Goal: Task Accomplishment & Management: Use online tool/utility

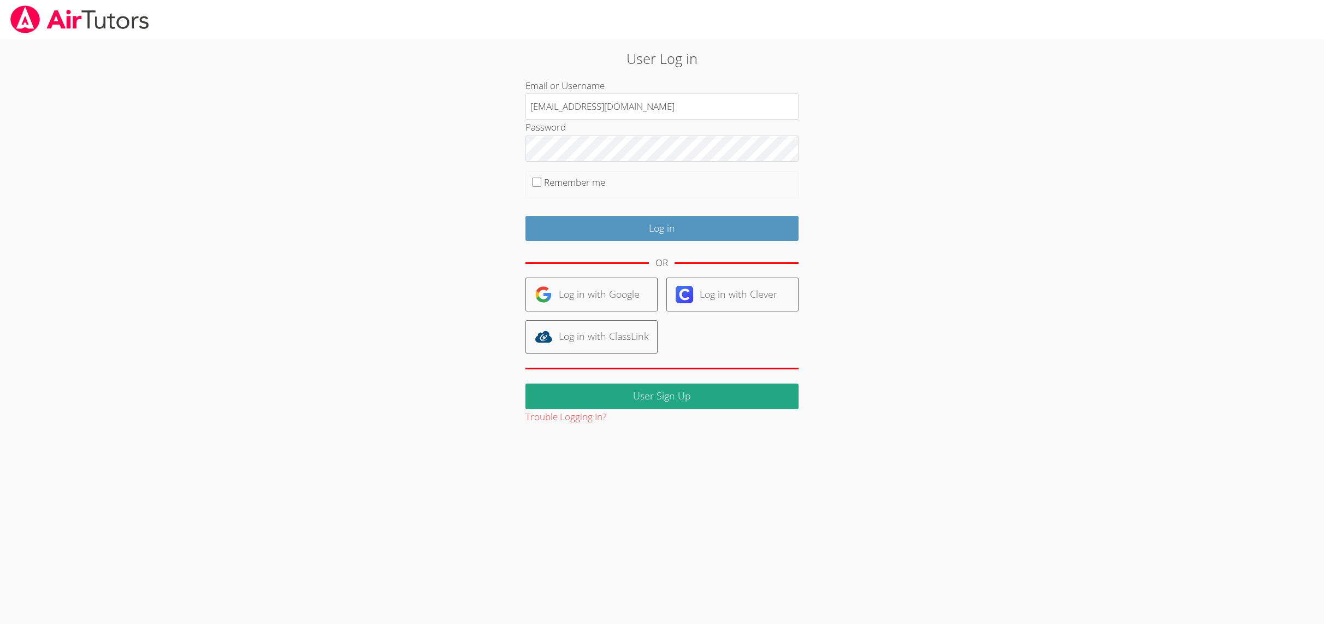
type input "[EMAIL_ADDRESS][DOMAIN_NAME]"
click at [537, 227] on input "Log in" at bounding box center [661, 229] width 273 height 26
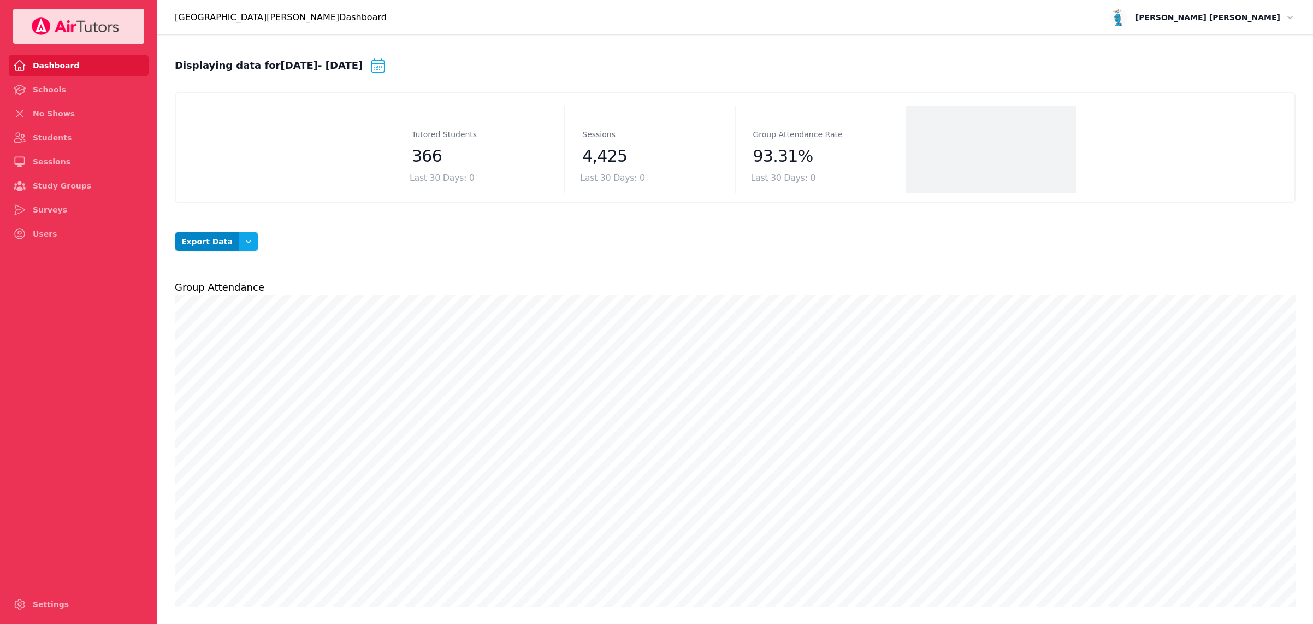
click at [244, 243] on icon "button" at bounding box center [248, 241] width 11 height 11
click at [222, 350] on button "Student Attendance Summary" at bounding box center [229, 348] width 61 height 41
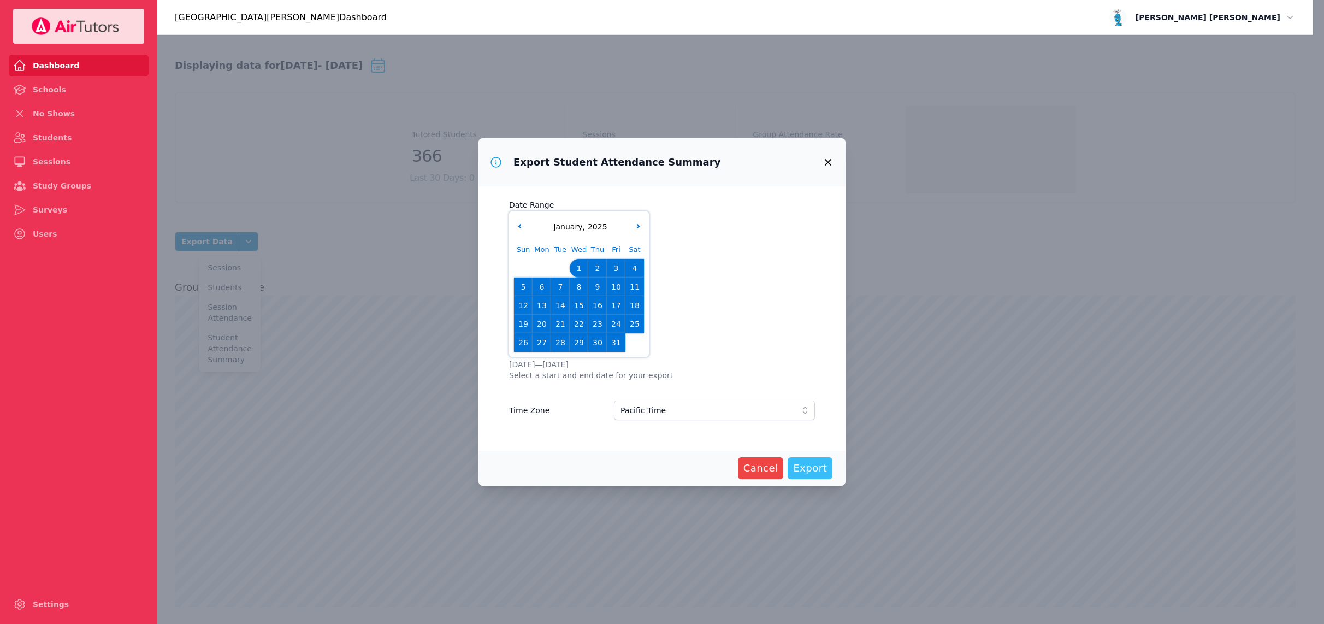
click at [817, 467] on span "Export" at bounding box center [810, 467] width 34 height 15
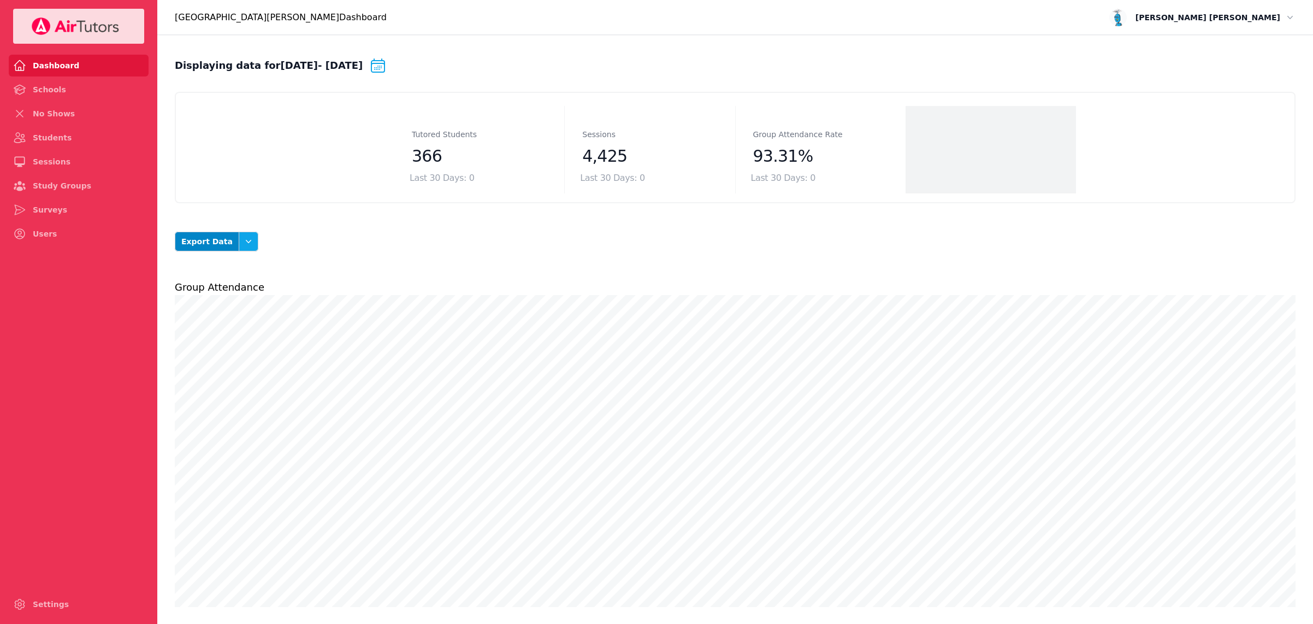
click at [243, 244] on icon "button" at bounding box center [248, 241] width 11 height 11
click at [230, 357] on button "Student Attendance Summary" at bounding box center [229, 348] width 61 height 41
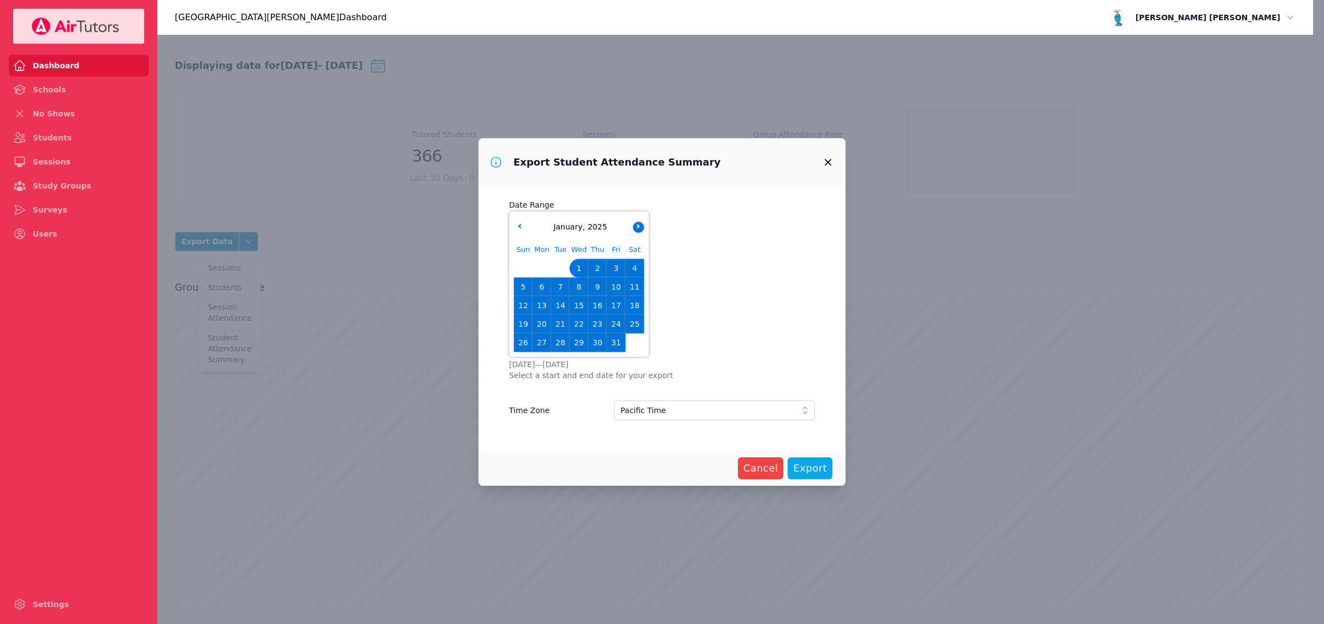
click at [640, 223] on button "button" at bounding box center [638, 227] width 11 height 11
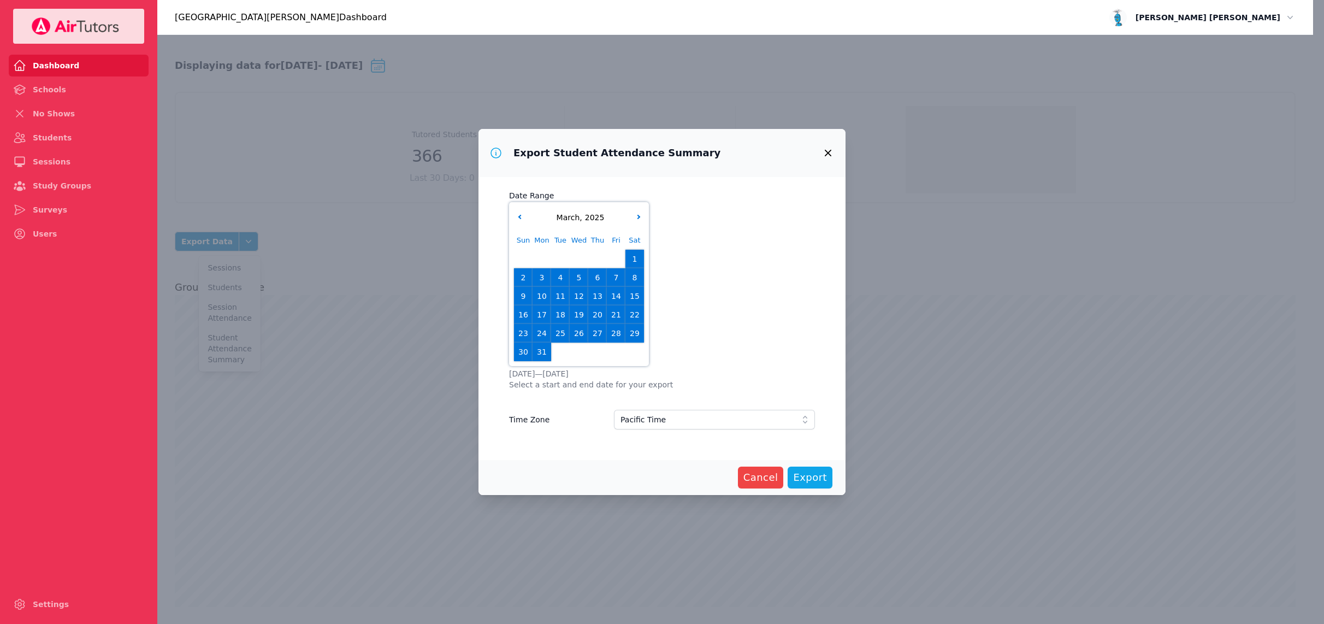
click at [540, 275] on span "3" at bounding box center [541, 277] width 15 height 15
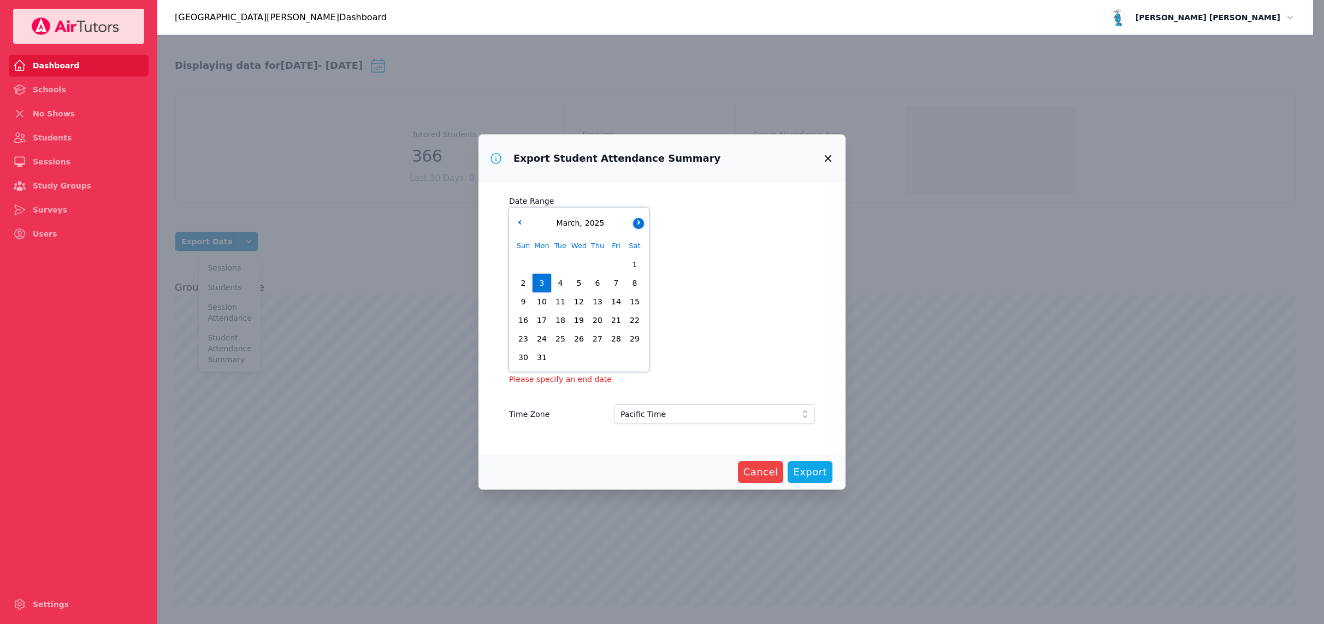
click at [640, 223] on button "button" at bounding box center [638, 223] width 11 height 11
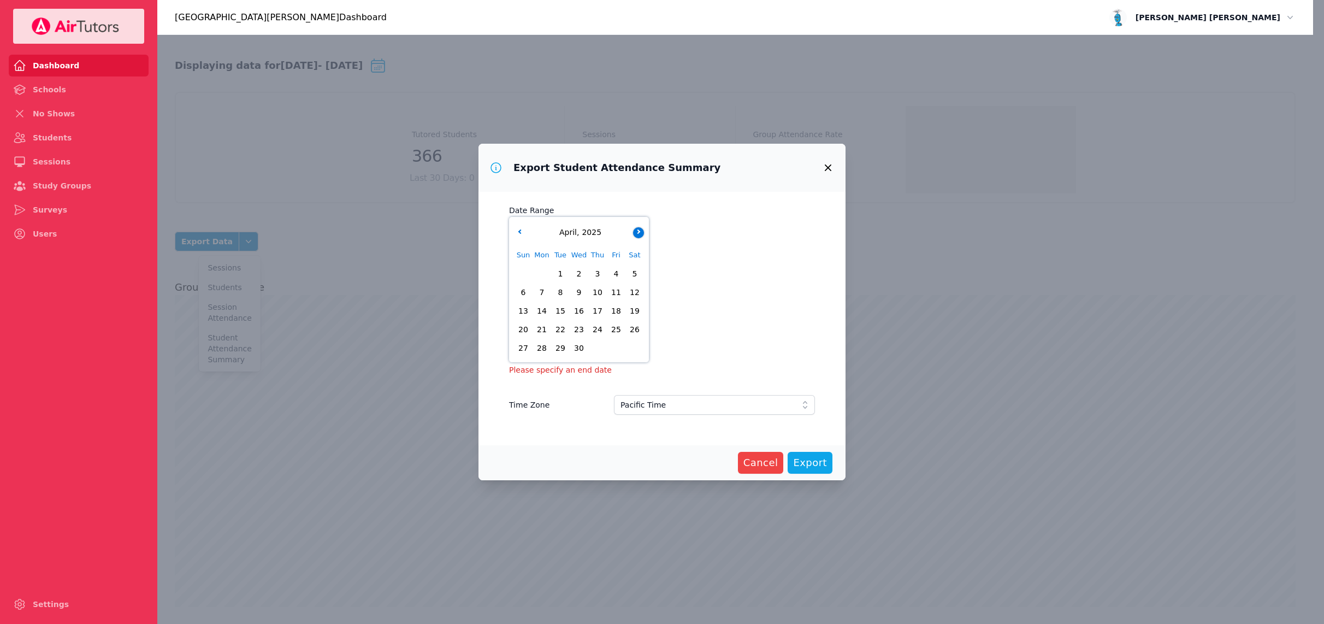
click at [638, 233] on icon "button" at bounding box center [637, 231] width 4 height 4
click at [615, 328] on span "23" at bounding box center [615, 329] width 15 height 15
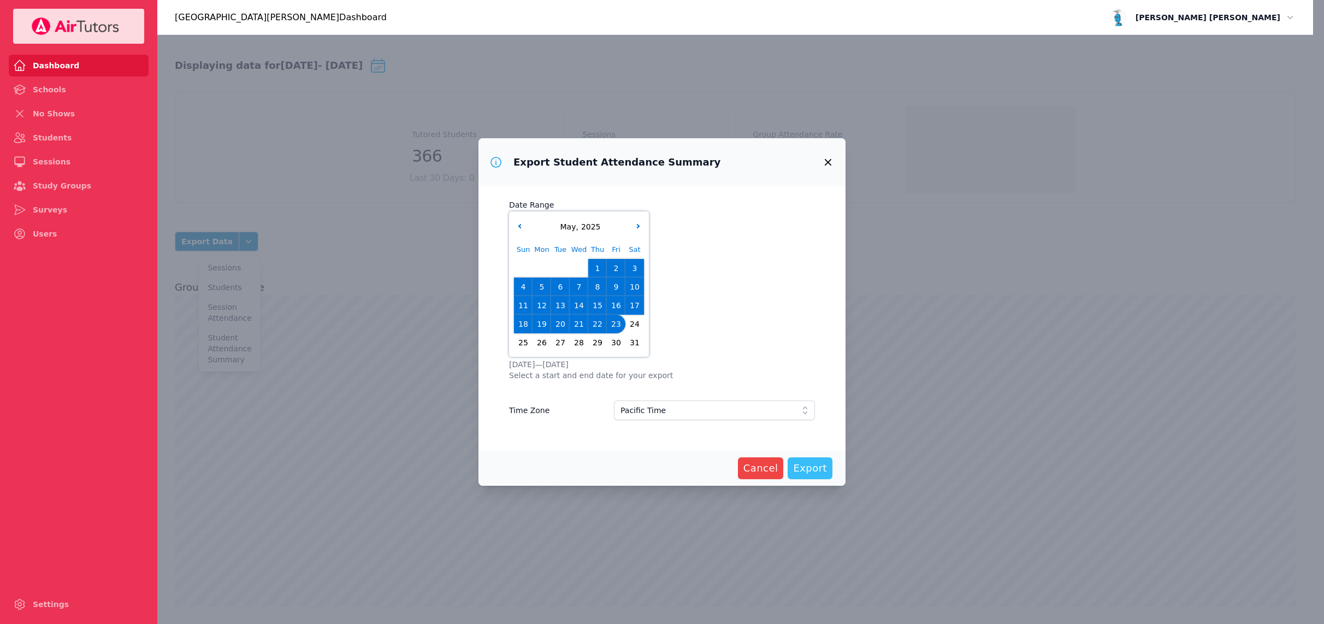
click at [821, 468] on span "Export" at bounding box center [810, 467] width 34 height 15
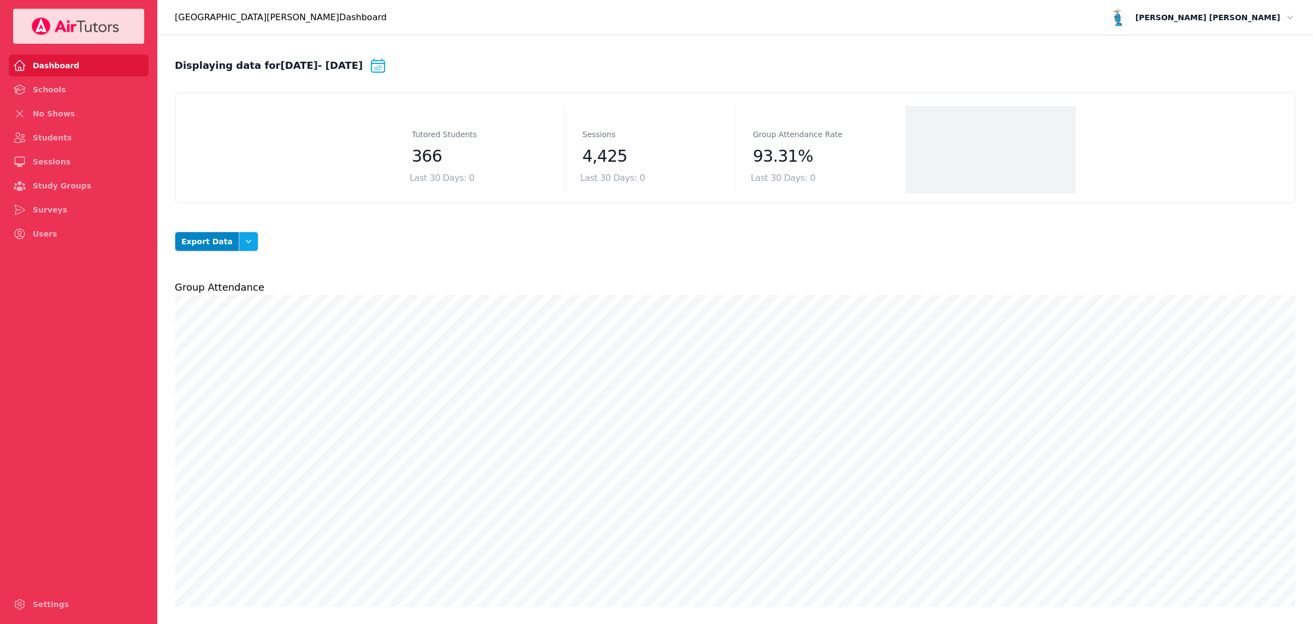
click at [246, 241] on icon "button" at bounding box center [248, 241] width 5 height 3
click at [220, 352] on button "Student Attendance Summary" at bounding box center [229, 348] width 61 height 41
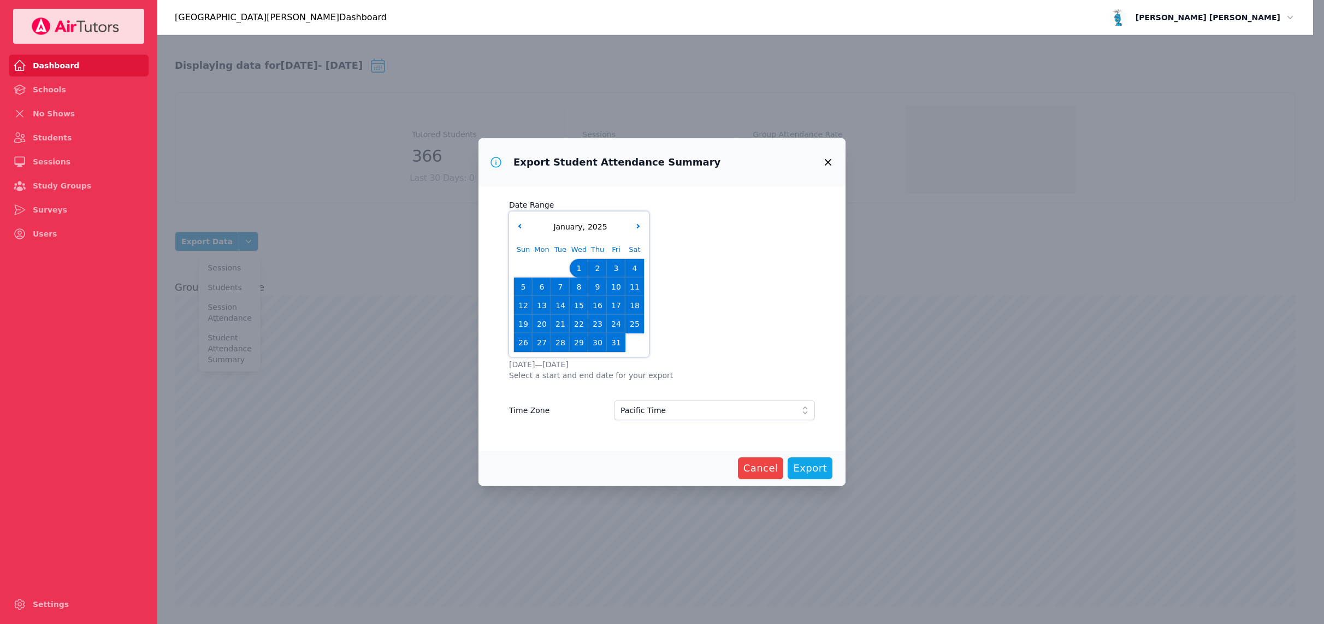
click at [518, 221] on div "January , 2025" at bounding box center [578, 226] width 135 height 11
click at [519, 225] on icon "button" at bounding box center [520, 225] width 4 height 4
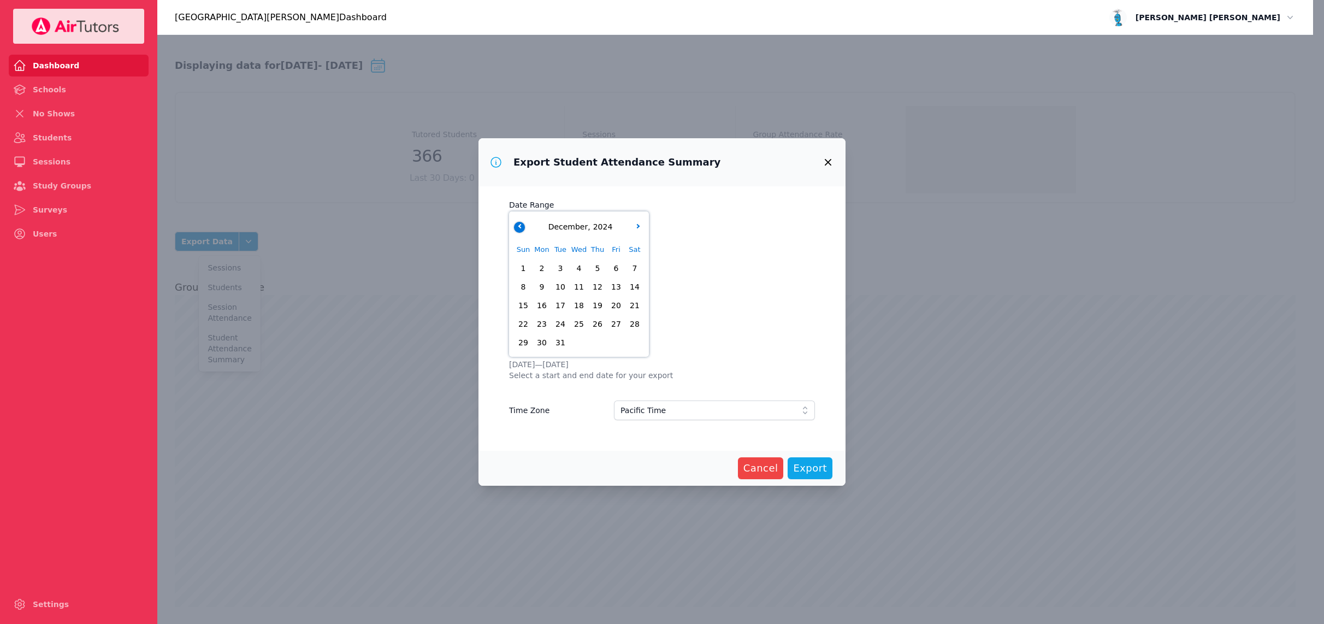
click at [519, 225] on icon "button" at bounding box center [520, 225] width 4 height 4
click at [524, 266] on span "1" at bounding box center [522, 267] width 15 height 15
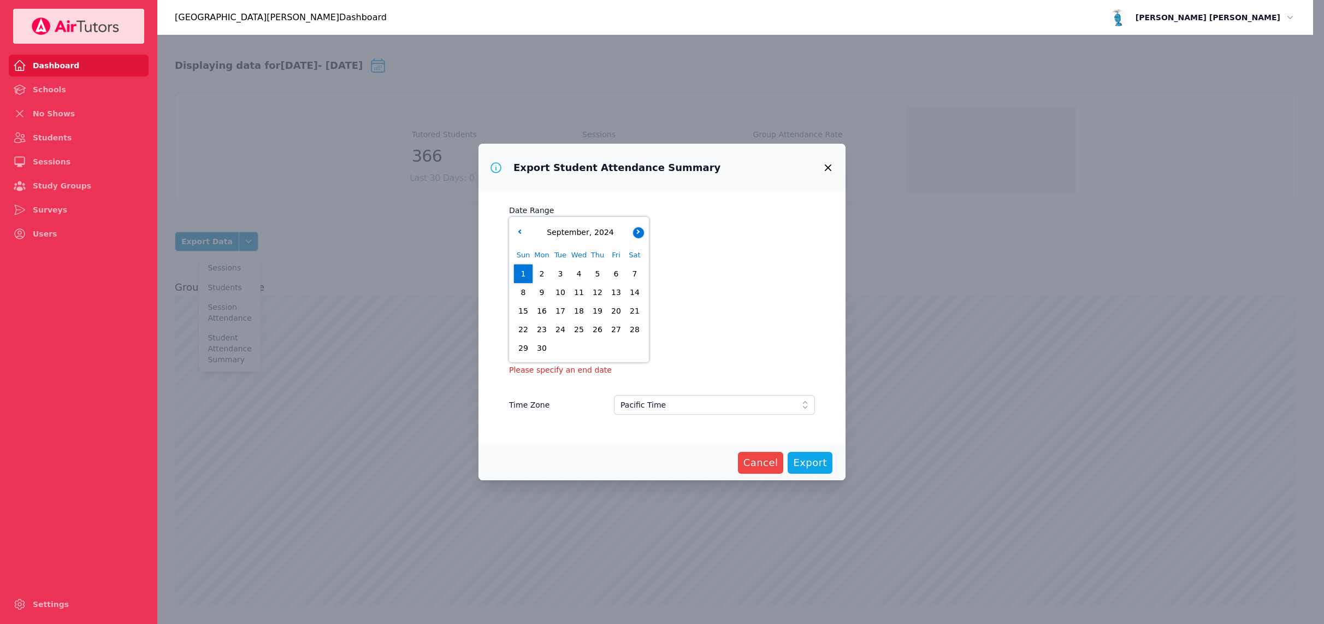
click at [639, 228] on button "button" at bounding box center [638, 232] width 11 height 11
click at [561, 348] on span "31" at bounding box center [560, 347] width 15 height 15
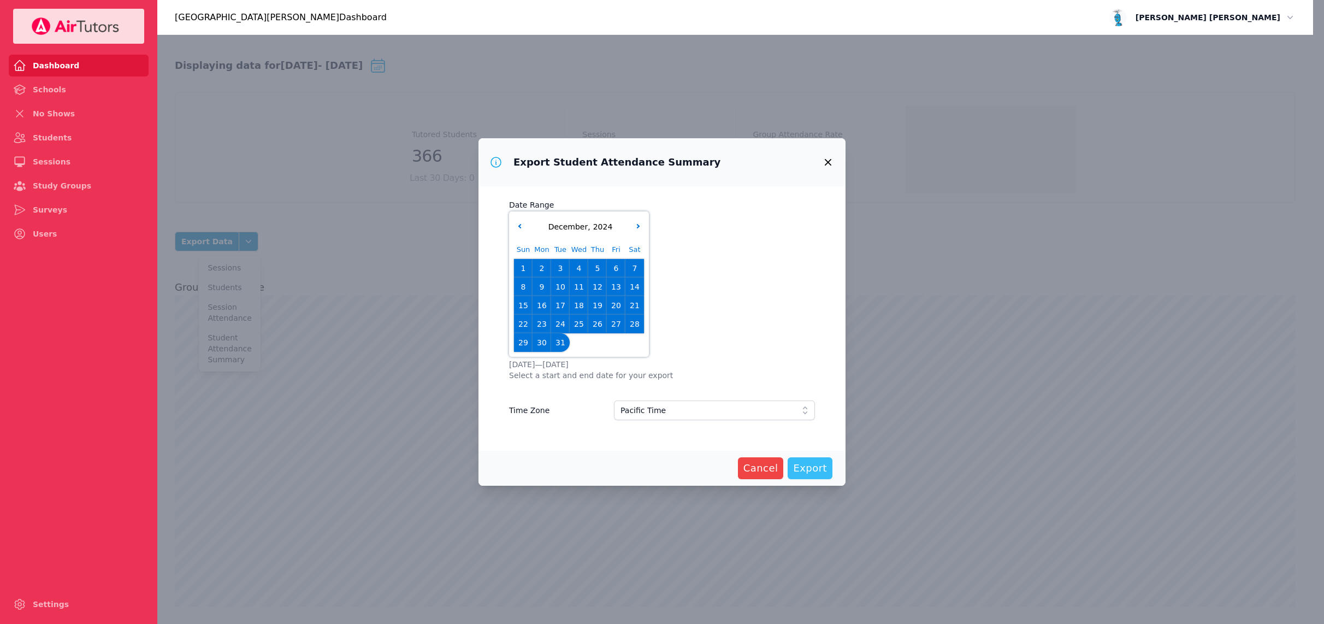
click at [804, 463] on span "Export" at bounding box center [810, 467] width 34 height 15
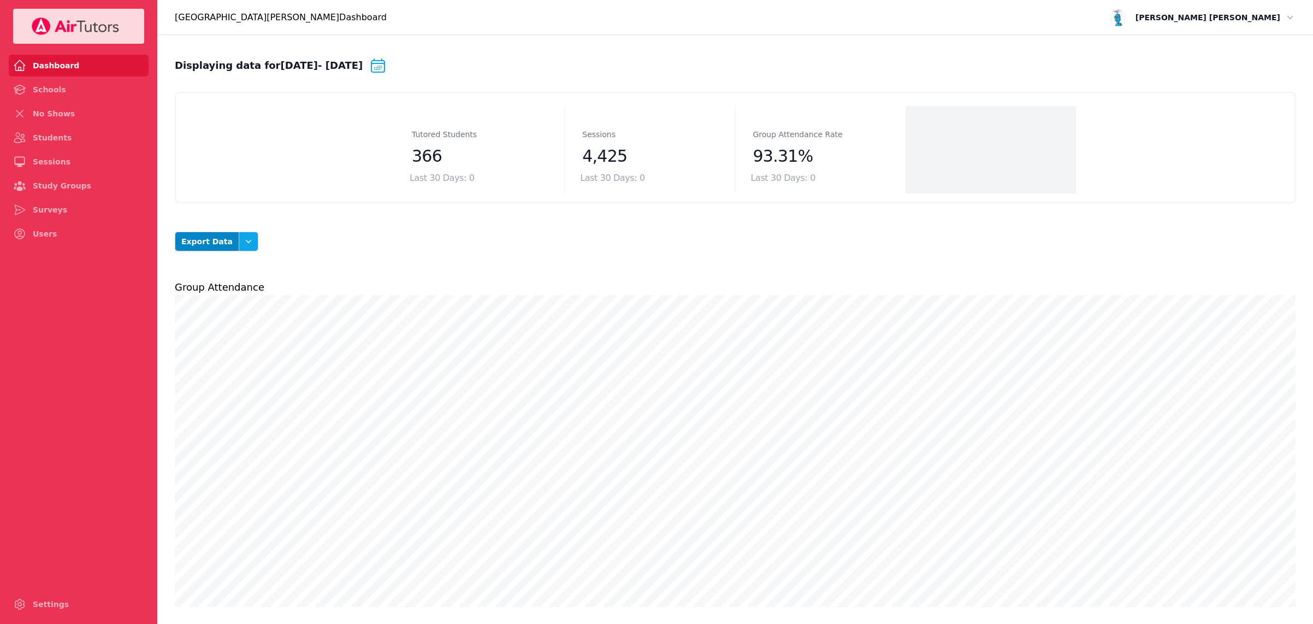
click at [244, 242] on icon "button" at bounding box center [248, 241] width 11 height 11
click at [215, 350] on button "Student Attendance Summary" at bounding box center [229, 348] width 61 height 41
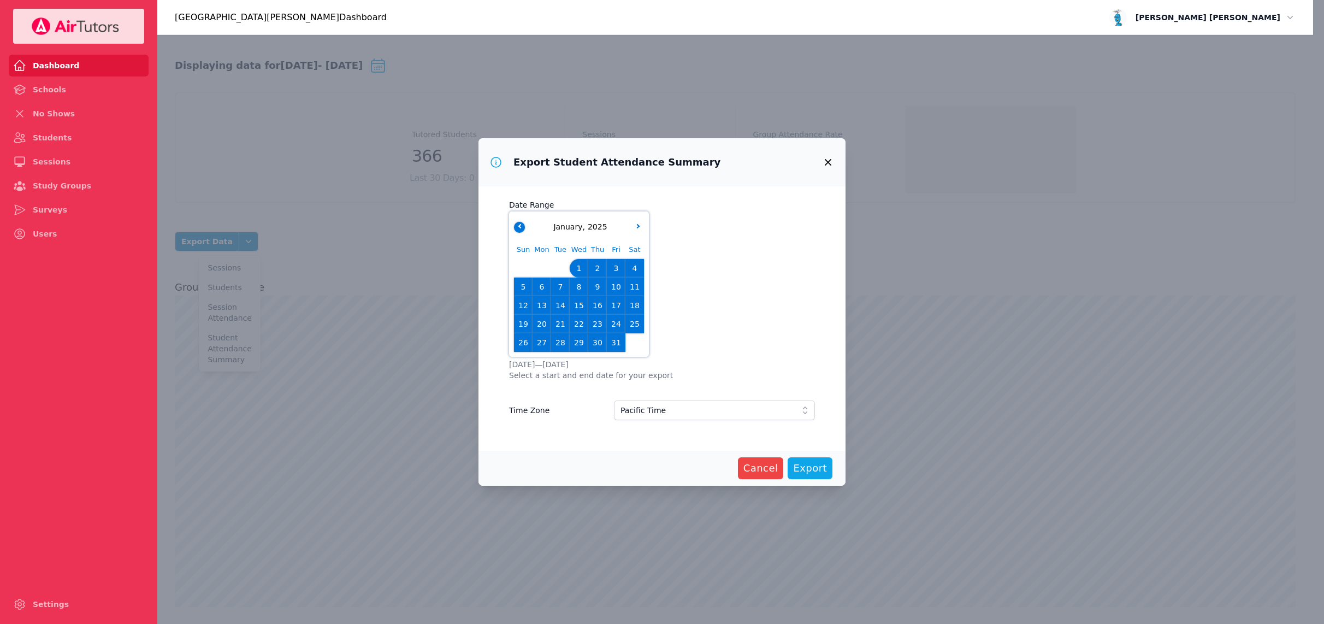
click at [515, 225] on button "button" at bounding box center [519, 227] width 11 height 11
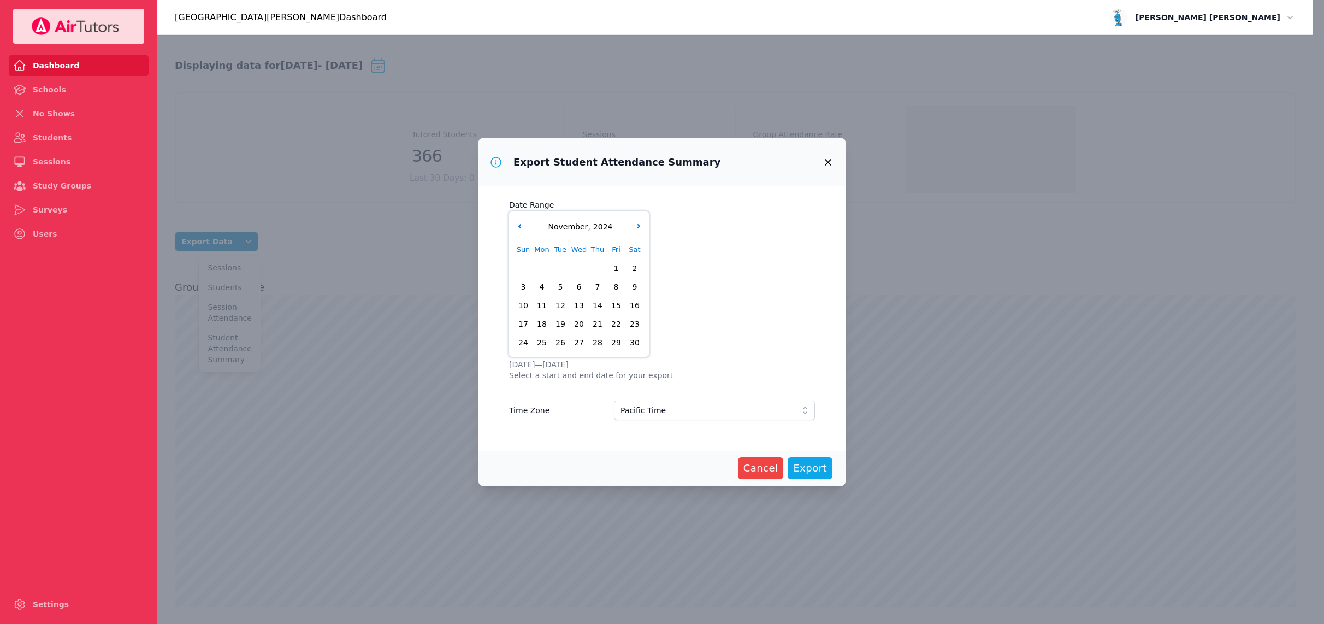
click at [540, 328] on span "18" at bounding box center [541, 323] width 15 height 15
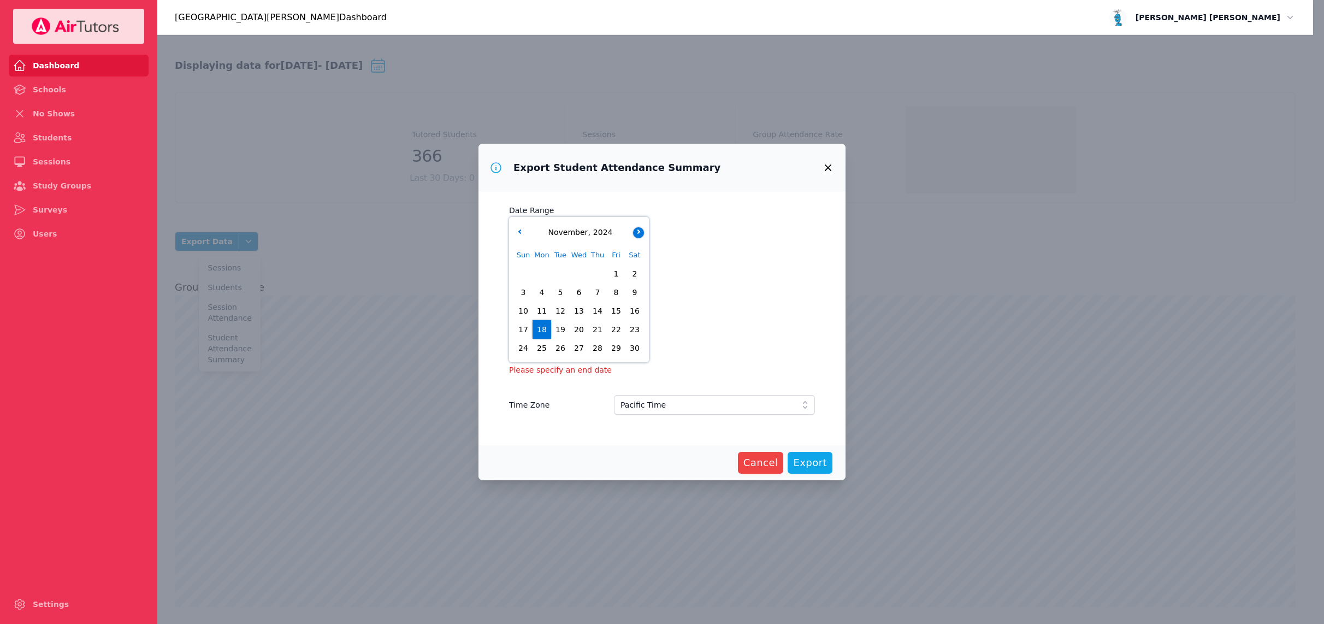
click at [641, 232] on button "button" at bounding box center [638, 232] width 11 height 11
click at [565, 346] on span "31" at bounding box center [560, 347] width 15 height 15
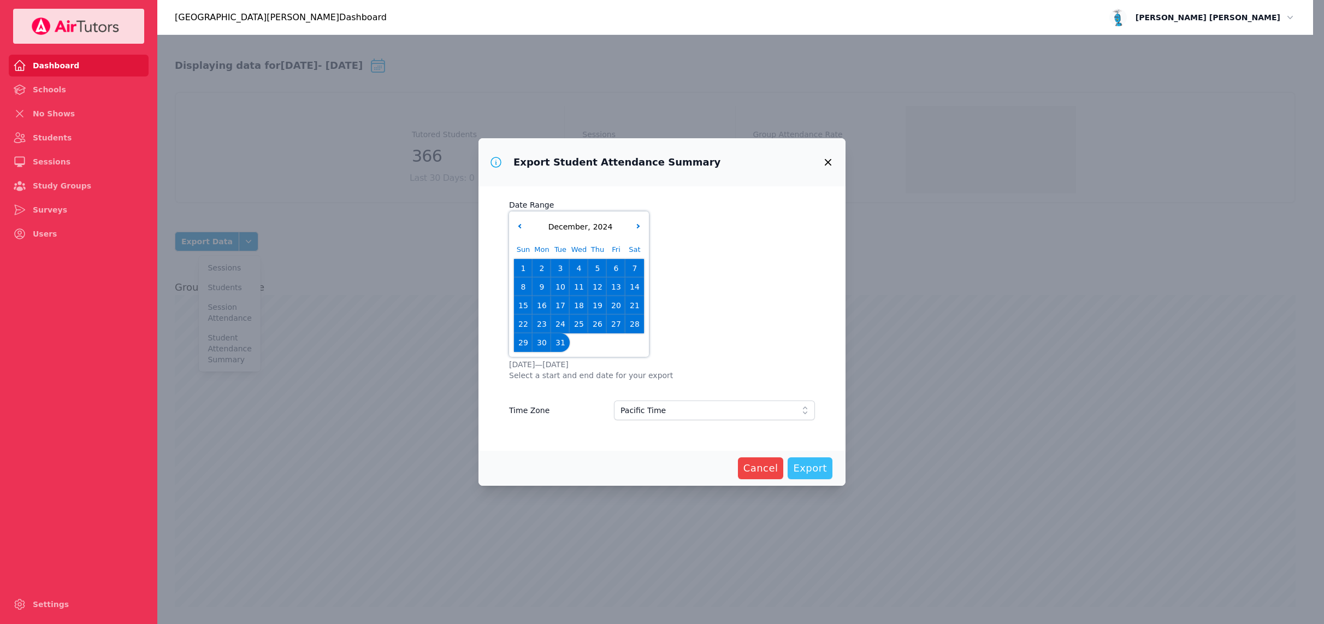
click at [805, 465] on span "Export" at bounding box center [810, 467] width 34 height 15
